Goal: Find specific page/section: Find specific page/section

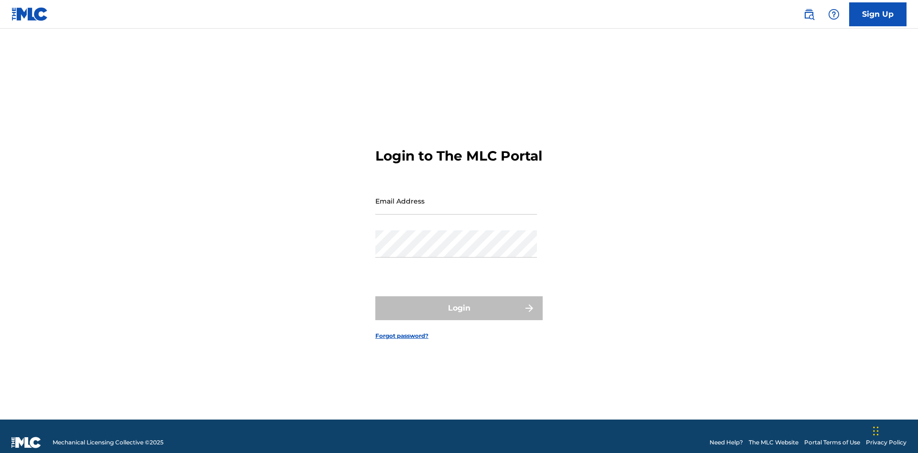
scroll to position [12, 0]
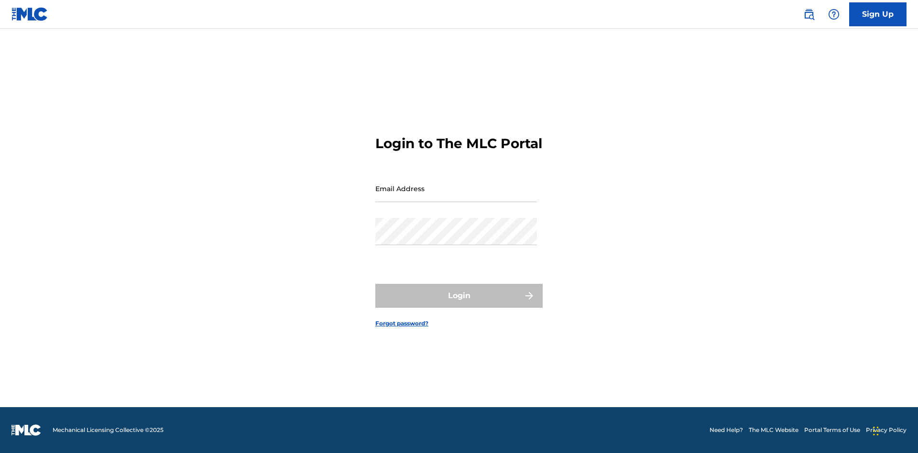
click at [456, 197] on input "Email Address" at bounding box center [457, 188] width 162 height 27
type input "[EMAIL_ADDRESS][DOMAIN_NAME]"
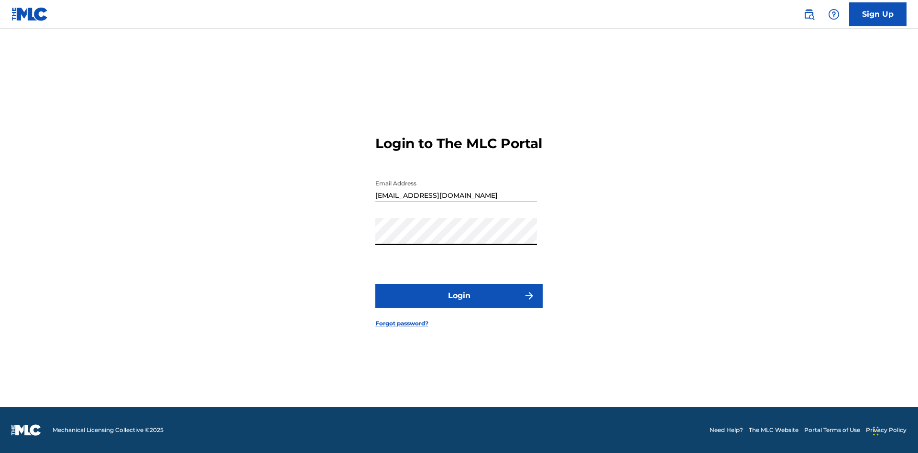
click at [459, 304] on button "Login" at bounding box center [459, 296] width 167 height 24
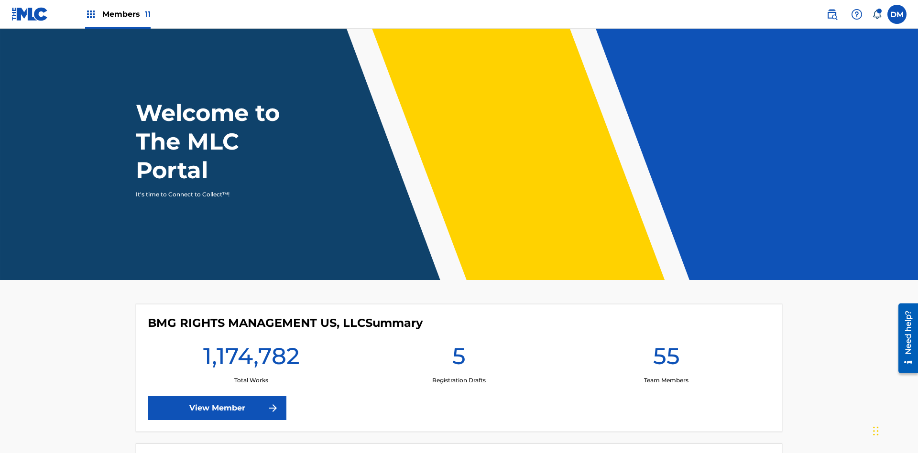
scroll to position [41, 0]
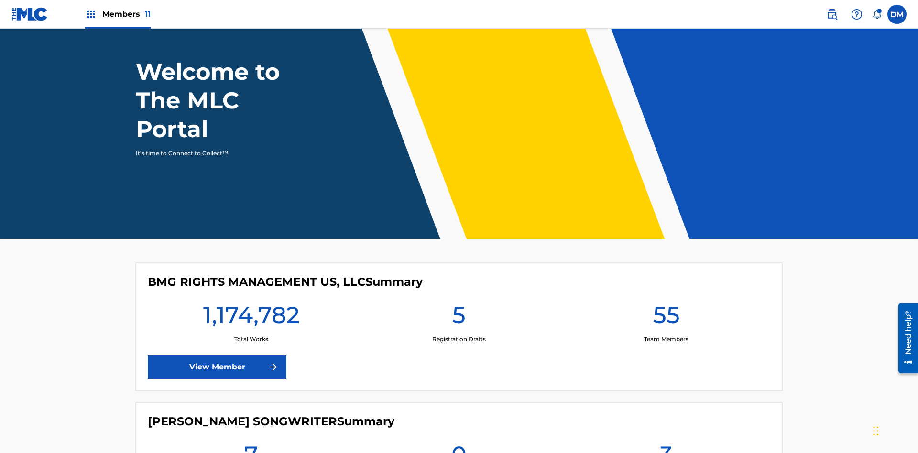
click at [118, 14] on span "Members 11" at bounding box center [126, 14] width 48 height 11
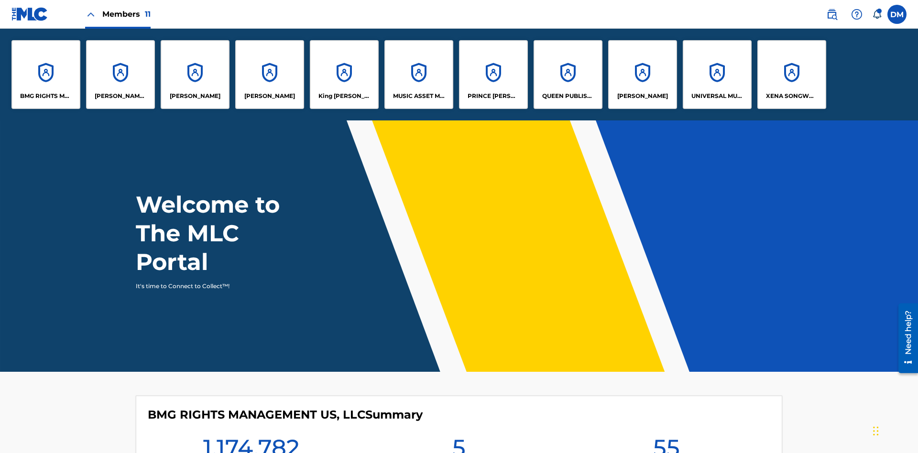
scroll to position [0, 0]
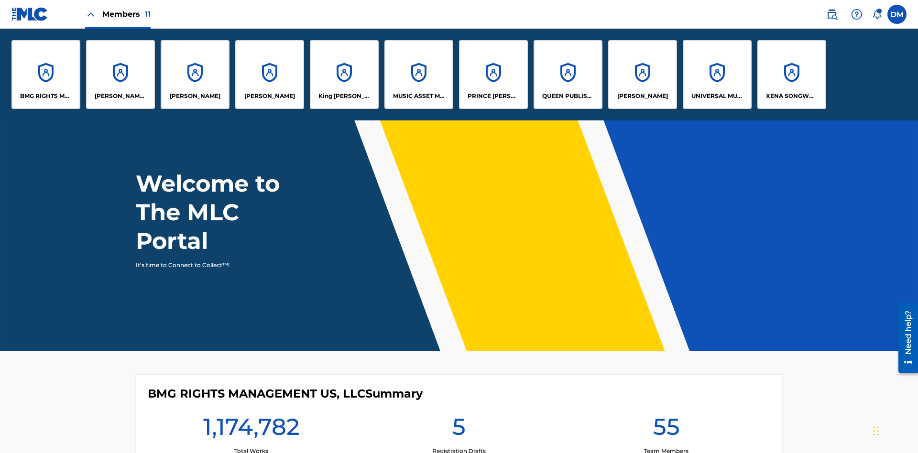
click at [344, 96] on p "King [PERSON_NAME]" at bounding box center [345, 96] width 52 height 9
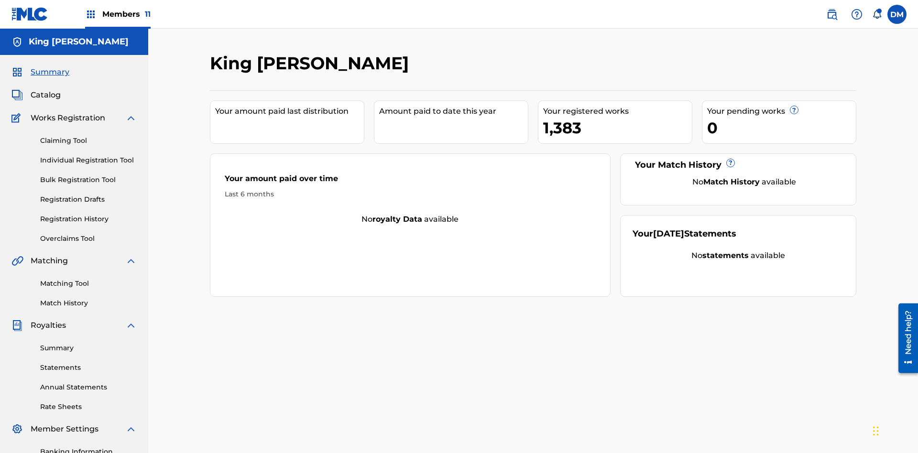
click at [88, 175] on link "Bulk Registration Tool" at bounding box center [88, 180] width 97 height 10
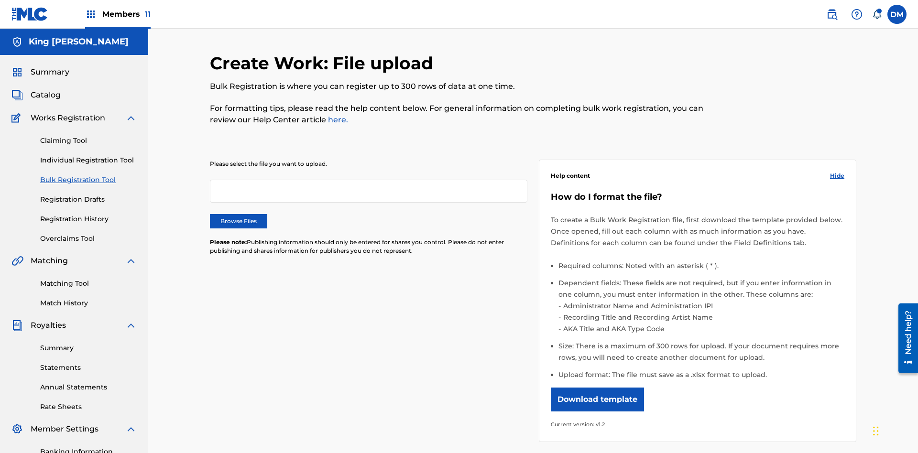
scroll to position [0, 210]
